Goal: Navigation & Orientation: Find specific page/section

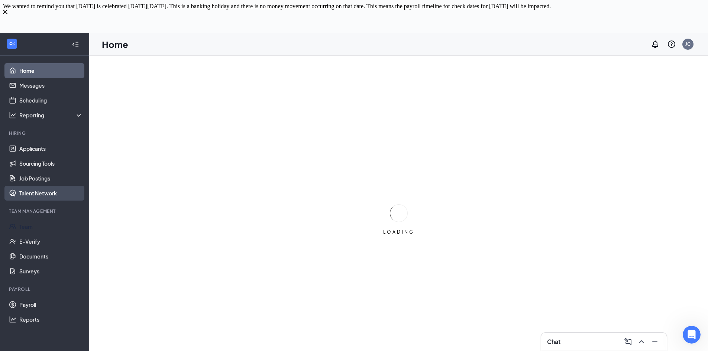
click at [37, 192] on link "Talent Network" at bounding box center [51, 193] width 64 height 15
